Goal: Task Accomplishment & Management: Complete application form

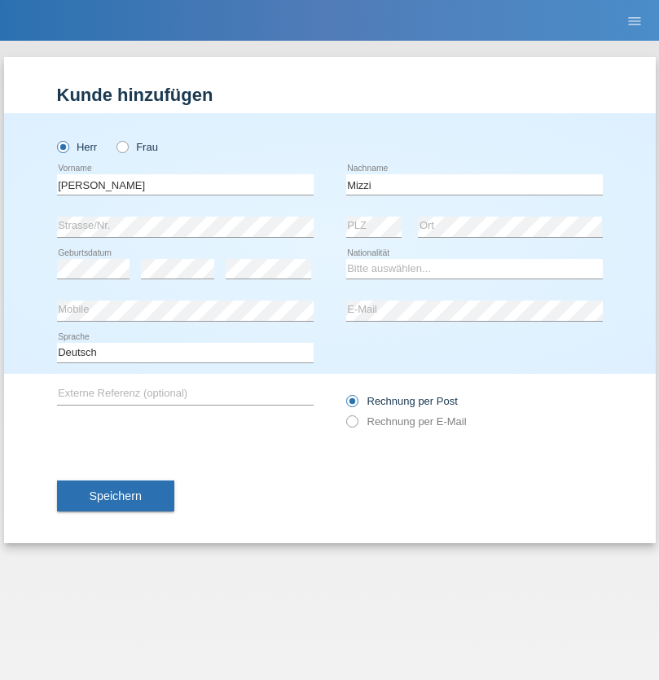
type input "Mizzi"
select select "CH"
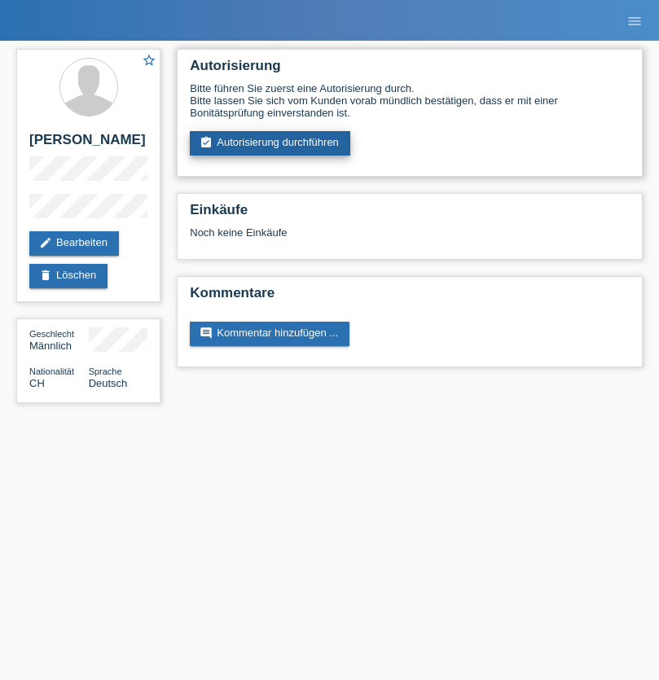
click at [270, 143] on link "assignment_turned_in Autorisierung durchführen" at bounding box center [270, 143] width 160 height 24
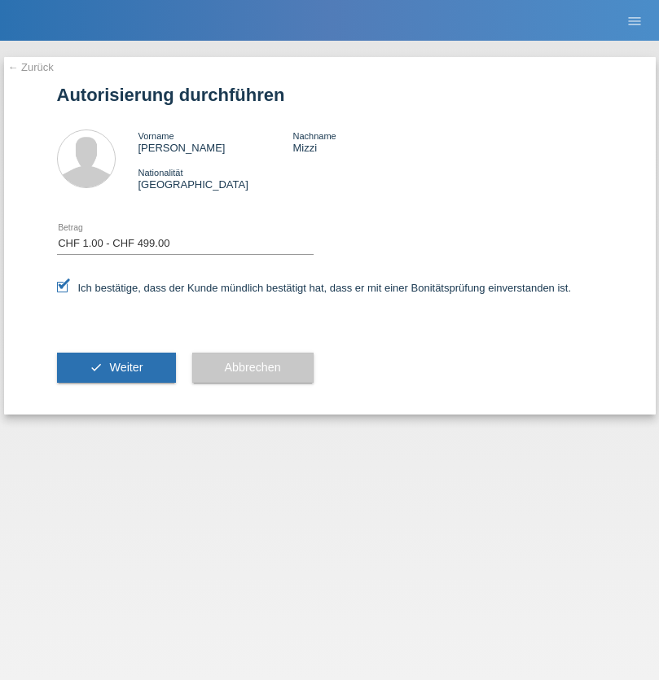
select select "1"
click at [116, 367] on span "Weiter" at bounding box center [125, 367] width 33 height 13
